Goal: Find specific page/section: Find specific page/section

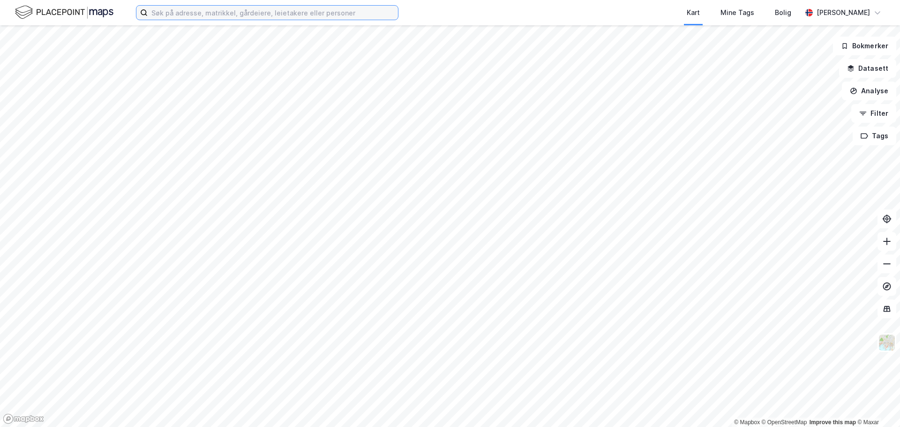
click at [218, 15] on input at bounding box center [273, 13] width 250 height 14
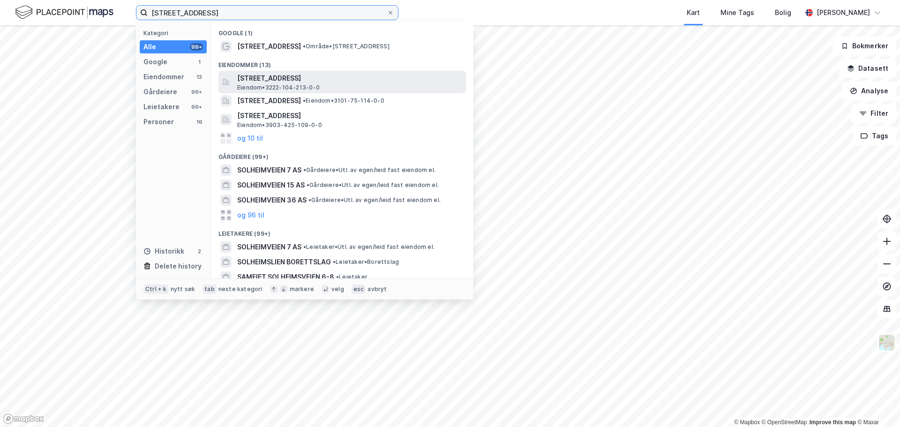
type input "[STREET_ADDRESS]"
click at [279, 79] on span "[STREET_ADDRESS]" at bounding box center [349, 78] width 225 height 11
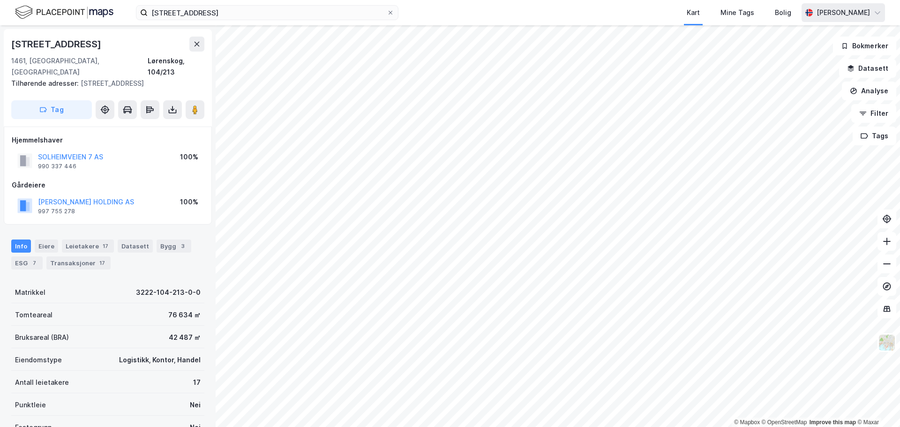
click at [851, 10] on div "[PERSON_NAME]" at bounding box center [843, 12] width 53 height 11
click at [877, 11] on icon at bounding box center [878, 12] width 6 height 3
click at [839, 11] on div "[PERSON_NAME]" at bounding box center [843, 12] width 53 height 11
click at [836, 12] on div "[PERSON_NAME]" at bounding box center [843, 12] width 53 height 11
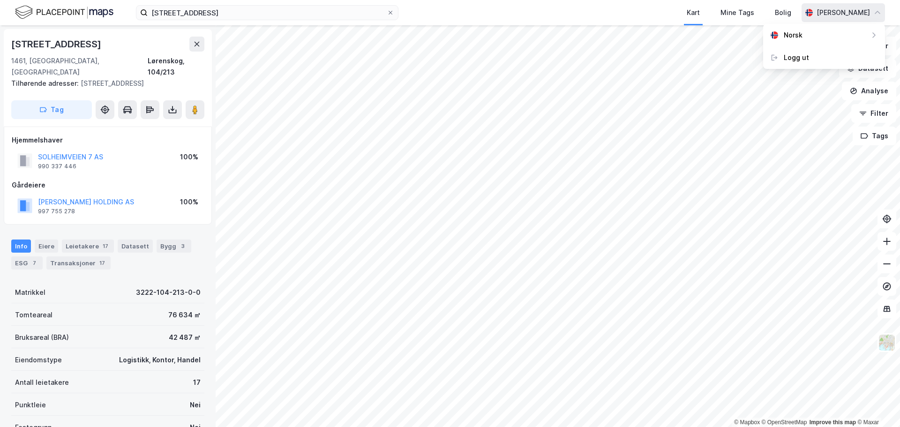
click at [845, 9] on div "[PERSON_NAME]" at bounding box center [843, 12] width 53 height 11
click at [878, 9] on icon at bounding box center [878, 13] width 8 height 8
